Goal: Information Seeking & Learning: Compare options

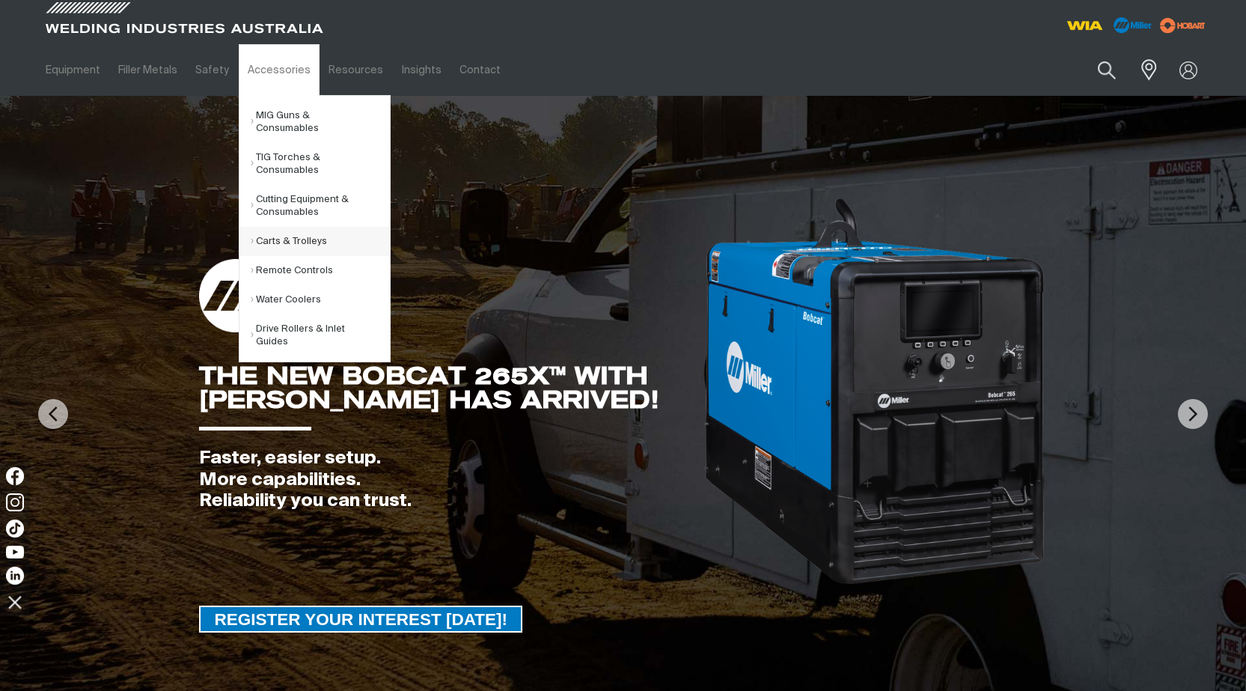
click at [289, 229] on link "Carts & Trolleys" at bounding box center [320, 241] width 139 height 29
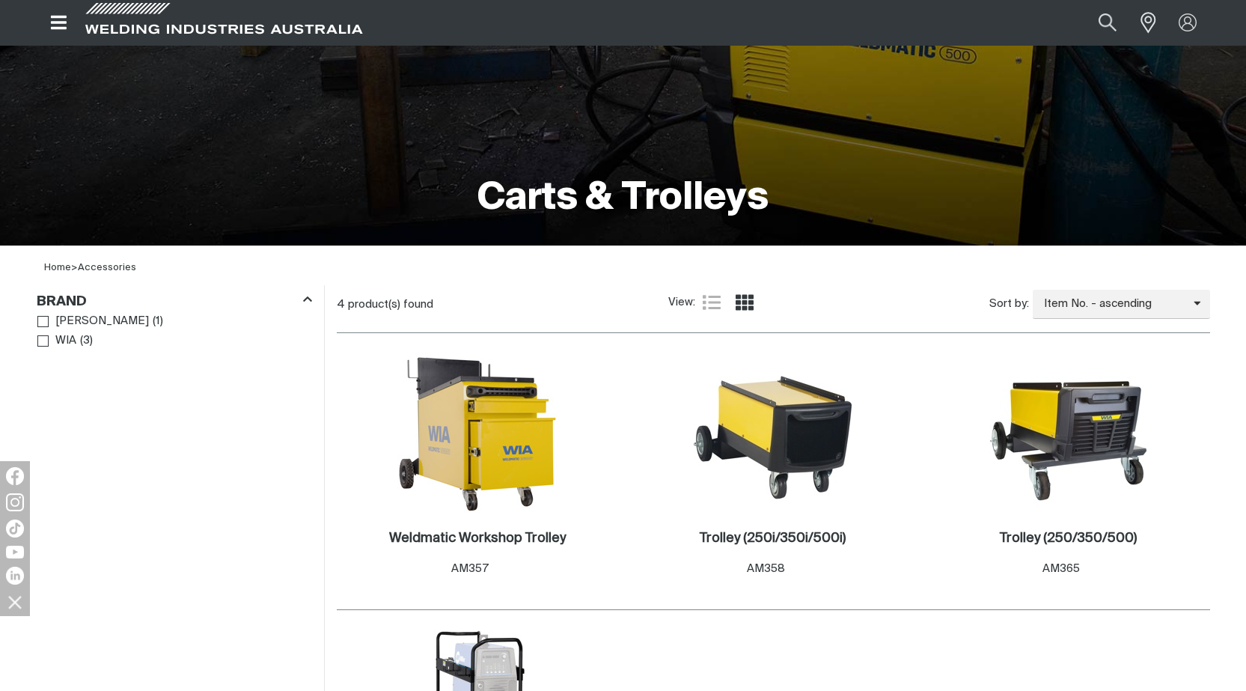
scroll to position [299, 0]
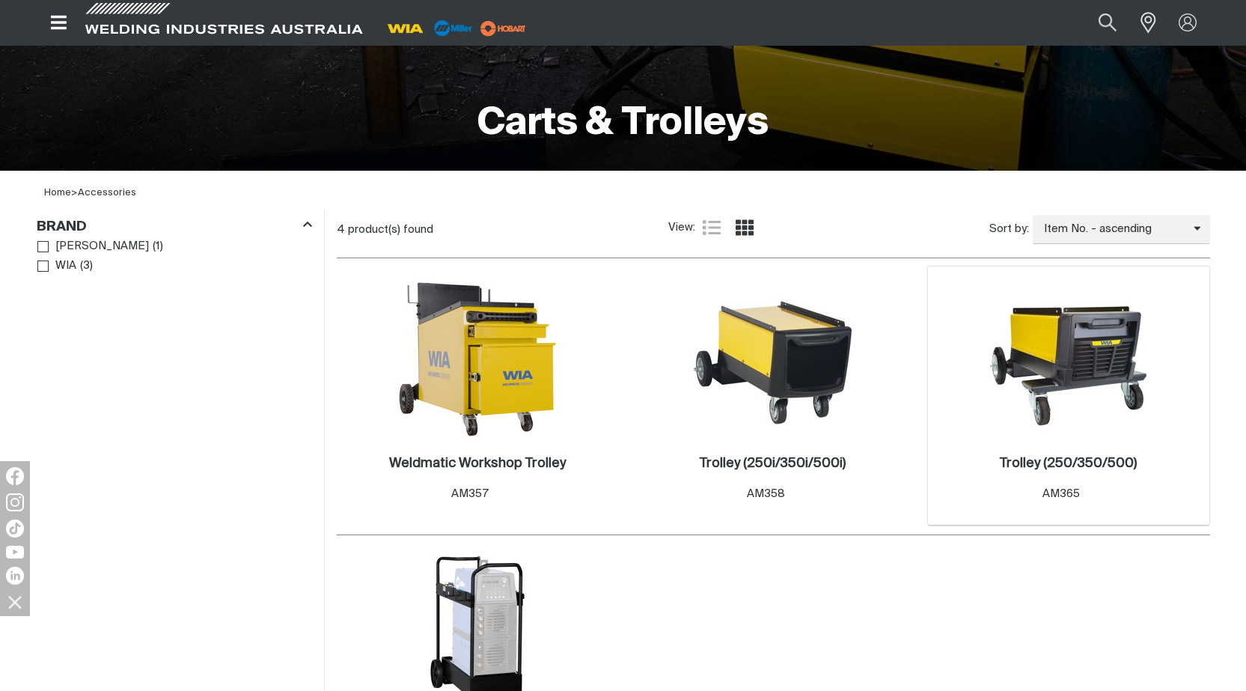
click at [1089, 402] on img at bounding box center [1069, 358] width 160 height 160
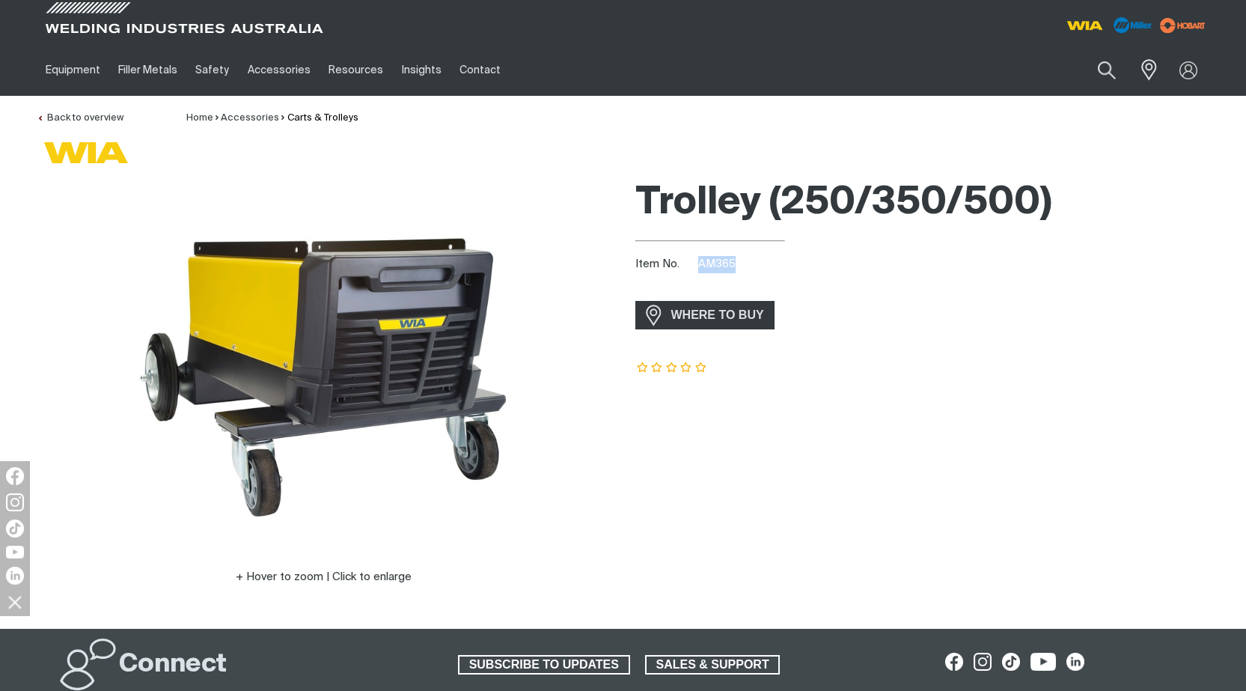
drag, startPoint x: 735, startPoint y: 265, endPoint x: 698, endPoint y: 269, distance: 37.7
click at [698, 269] on div "Item No. AM365" at bounding box center [922, 264] width 575 height 17
copy span "AM365"
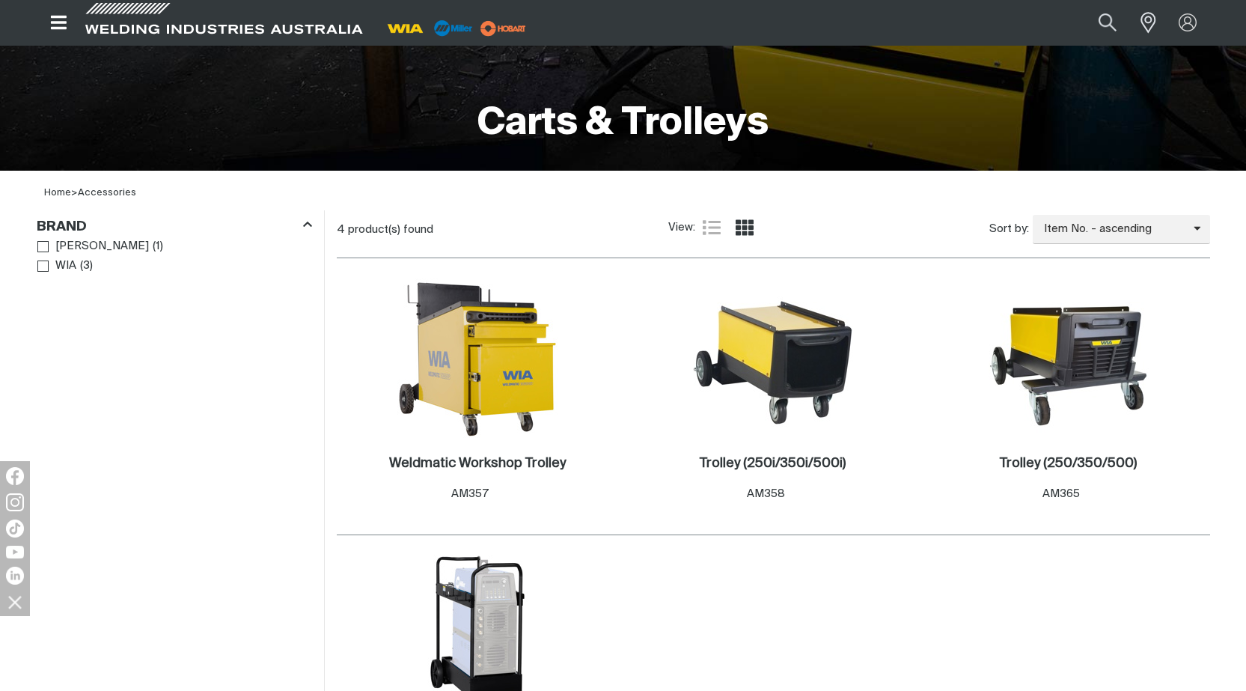
scroll to position [374, 0]
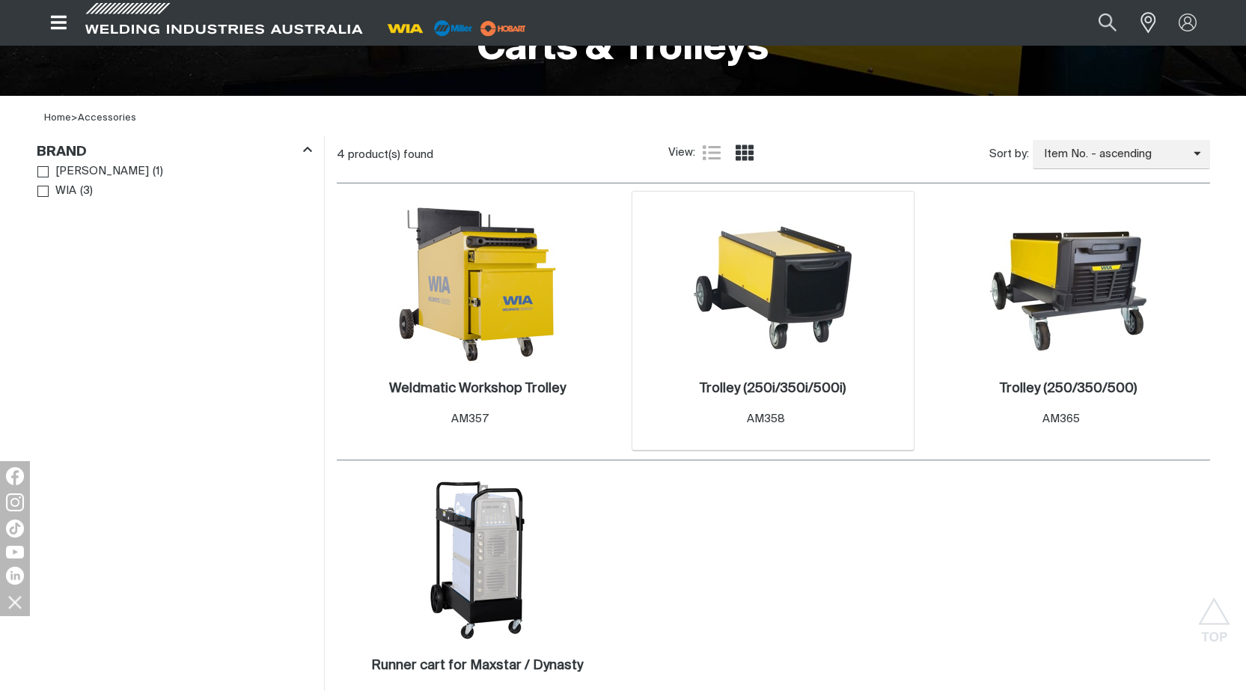
click at [784, 323] on img at bounding box center [773, 283] width 160 height 160
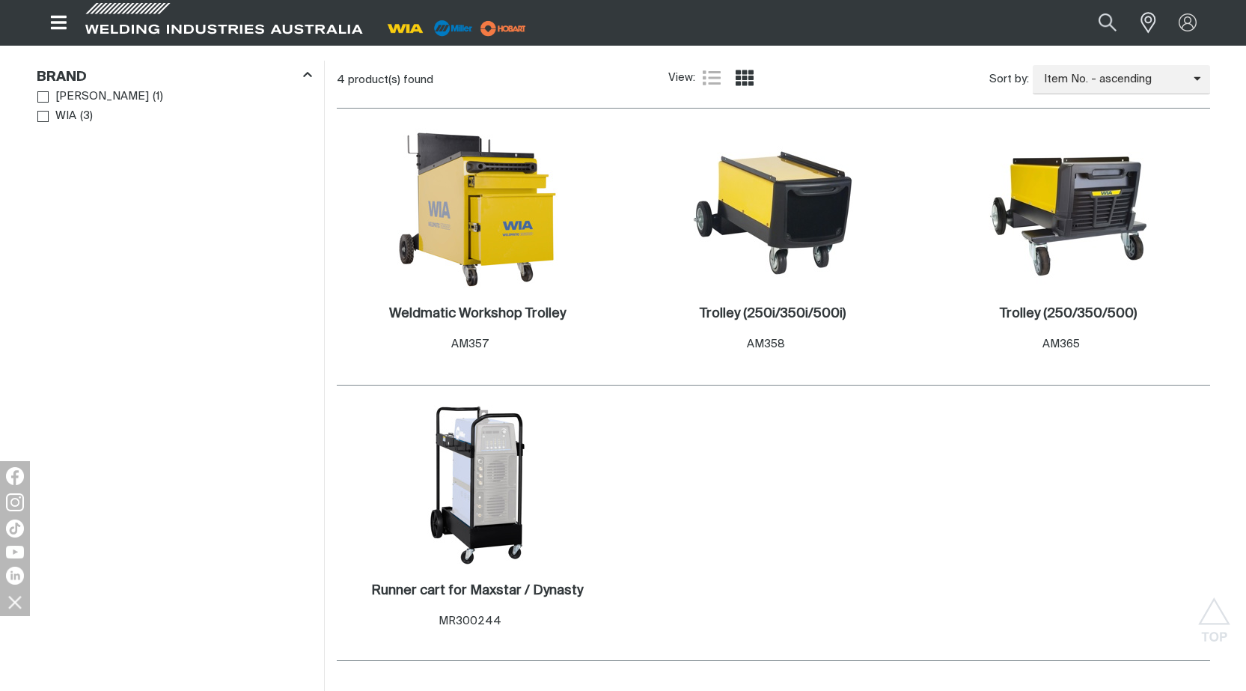
scroll to position [374, 0]
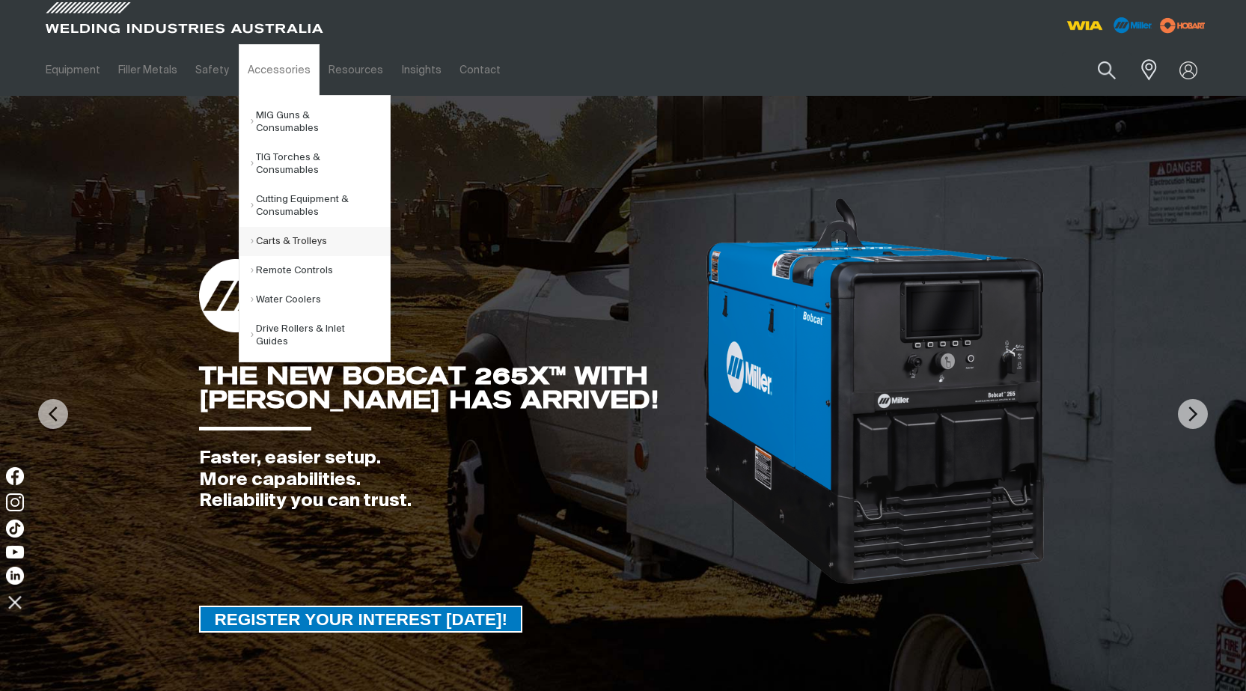
click at [287, 227] on link "Carts & Trolleys" at bounding box center [320, 241] width 139 height 29
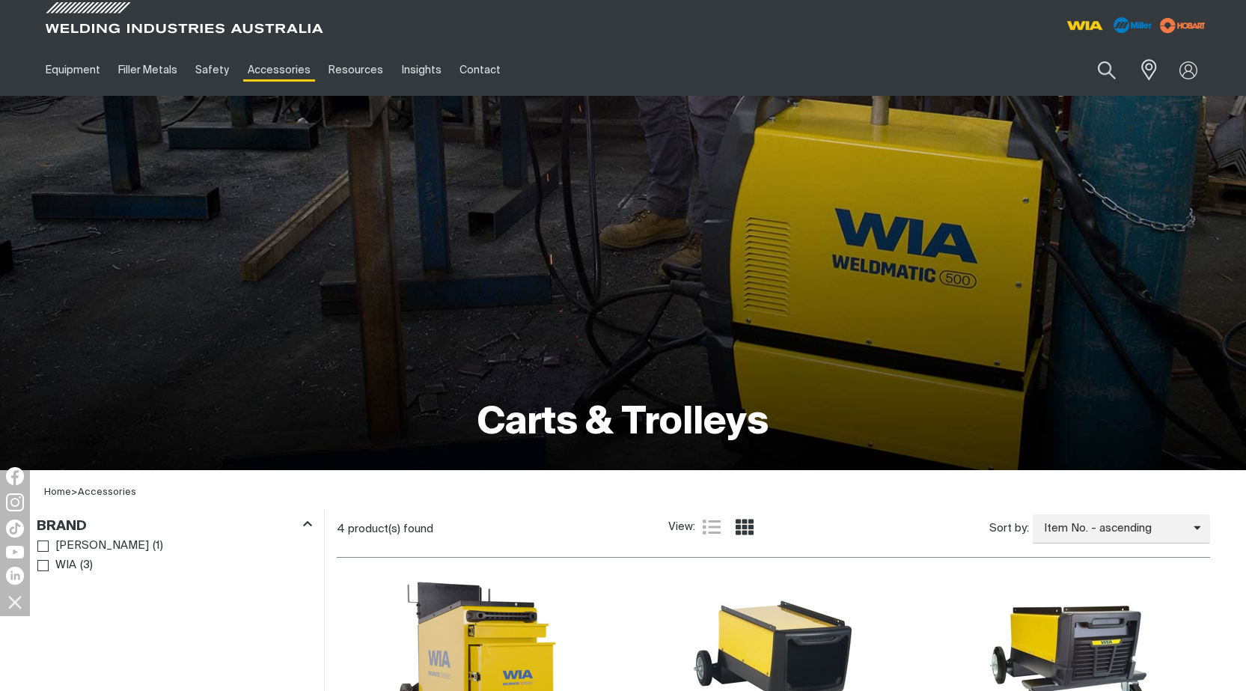
scroll to position [225, 0]
